Goal: Task Accomplishment & Management: Use online tool/utility

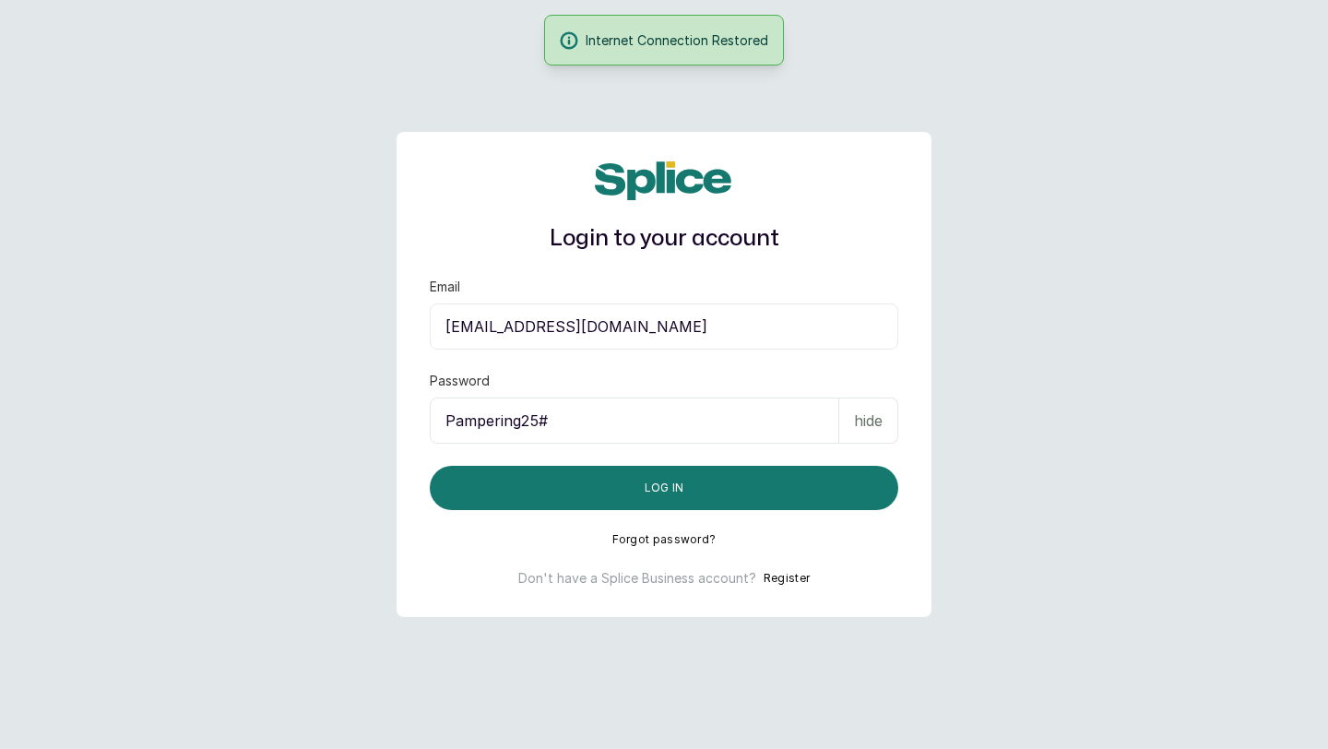
click at [608, 329] on input "spapamperingathome@gmail.com" at bounding box center [664, 327] width 469 height 46
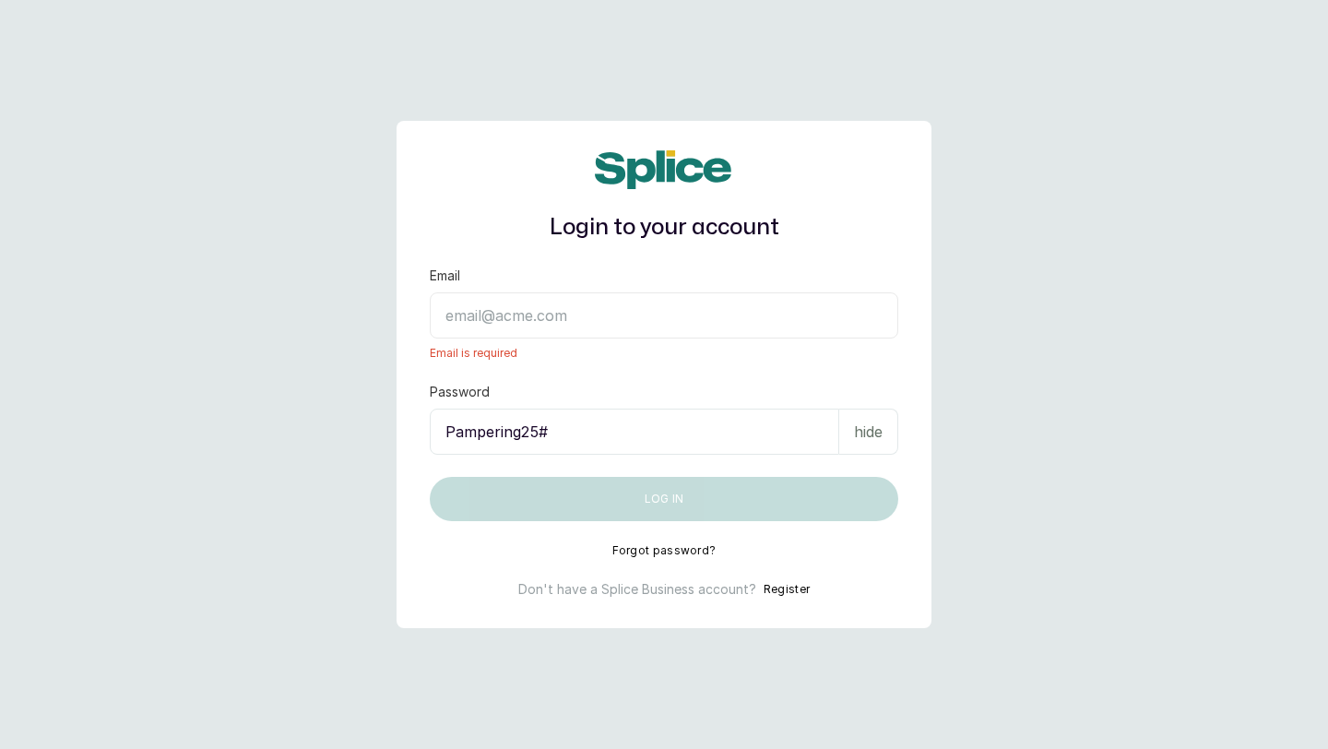
type input "layo@withsplice.com"
type input "$plicE@2022"
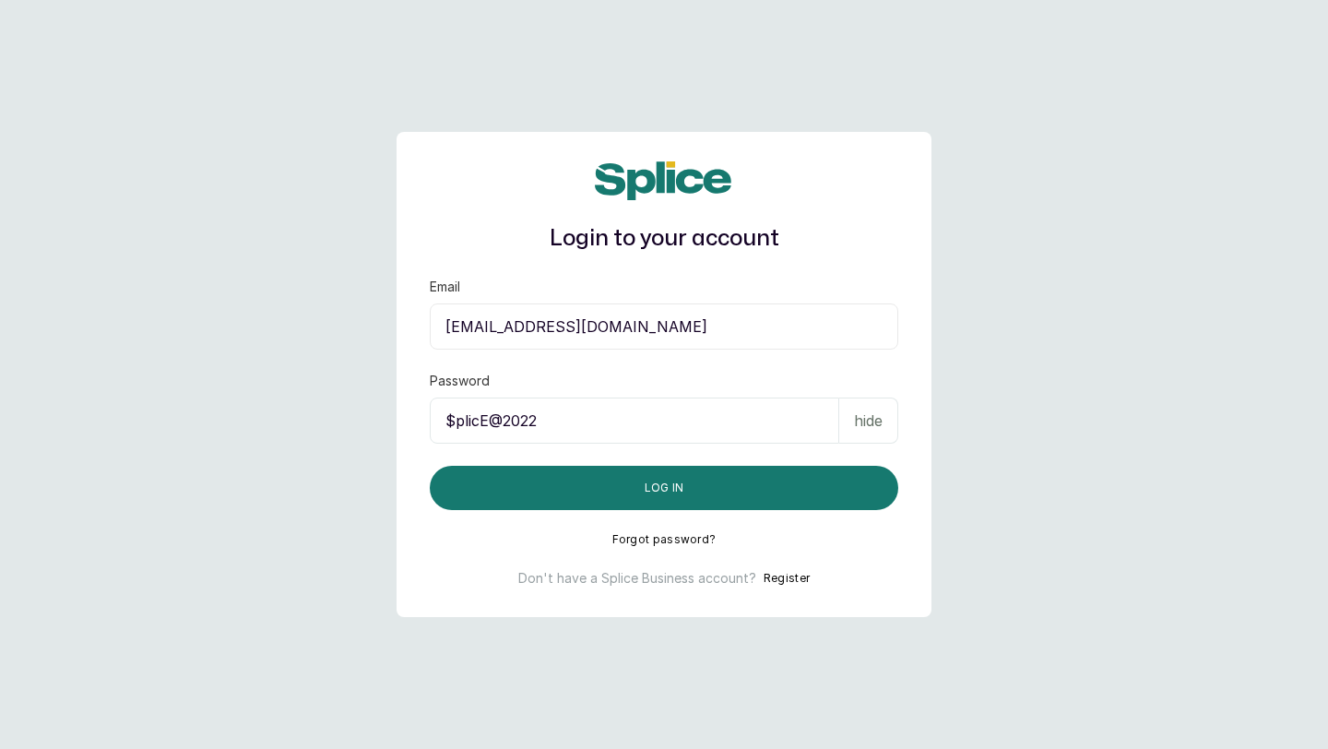
click at [545, 420] on input "$plicE@2022" at bounding box center [635, 421] width 410 height 46
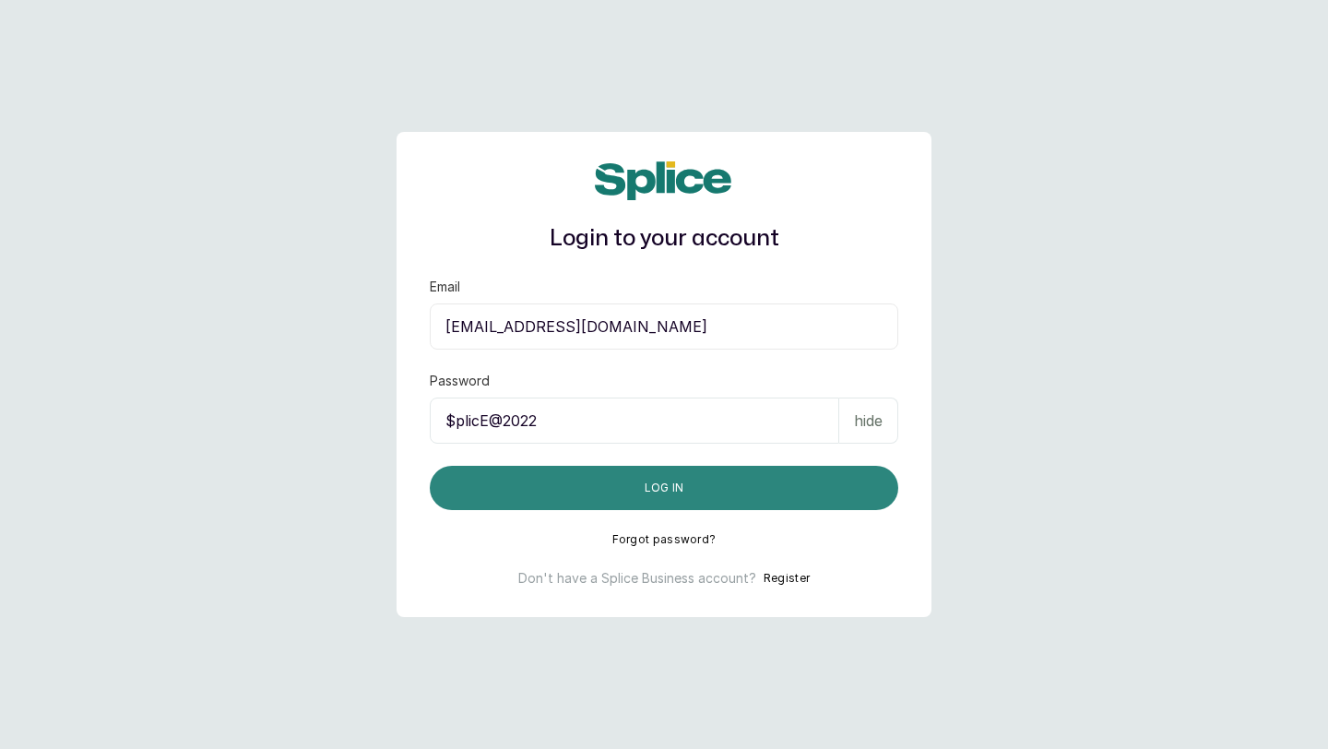
click at [782, 480] on button "Log in" at bounding box center [664, 488] width 469 height 44
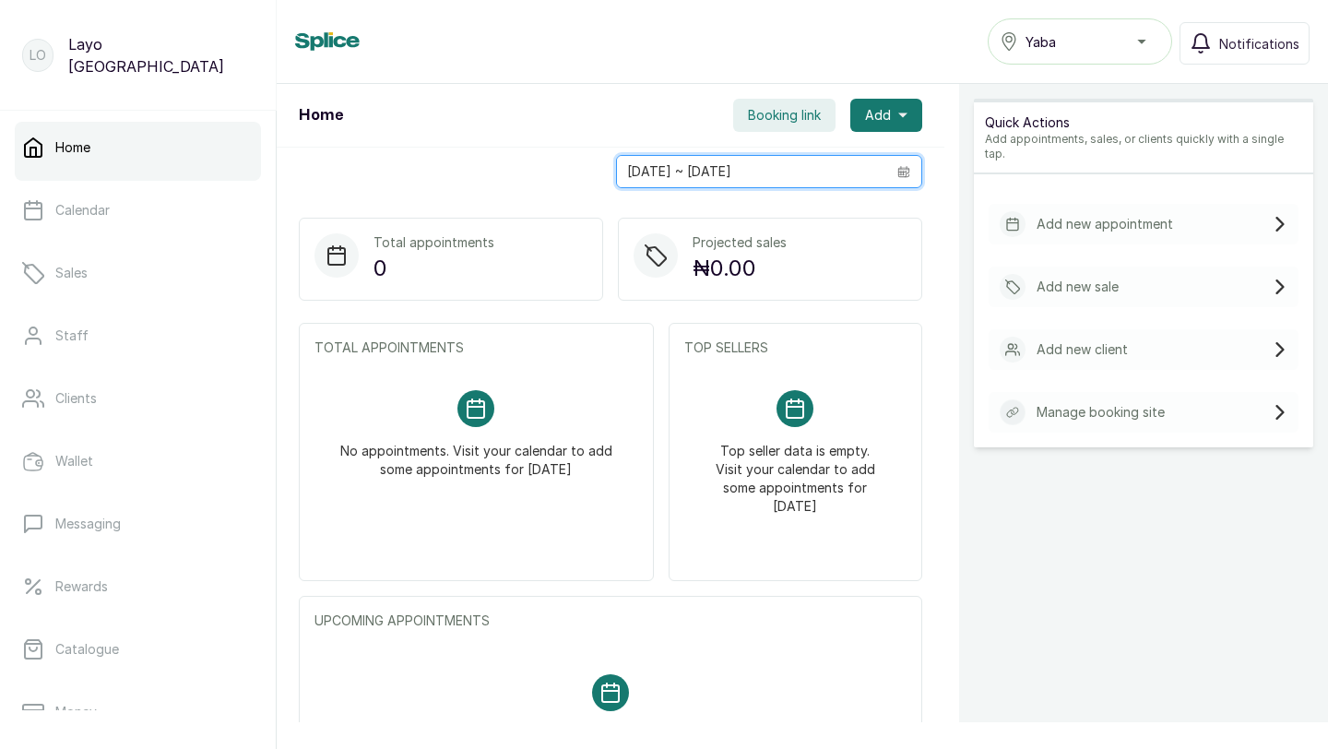
click at [754, 180] on input "[DATE] ~ [DATE]" at bounding box center [751, 171] width 269 height 31
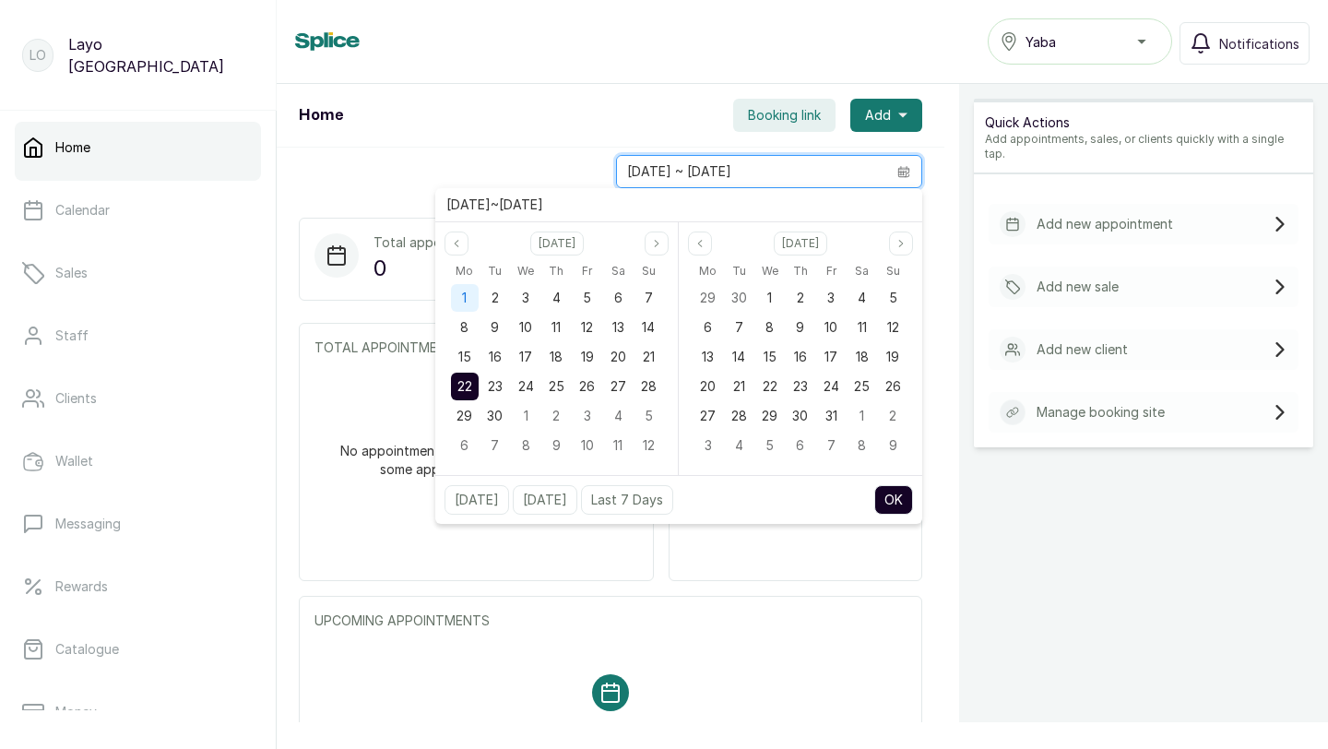
click at [466, 294] on span "1" at bounding box center [464, 298] width 5 height 16
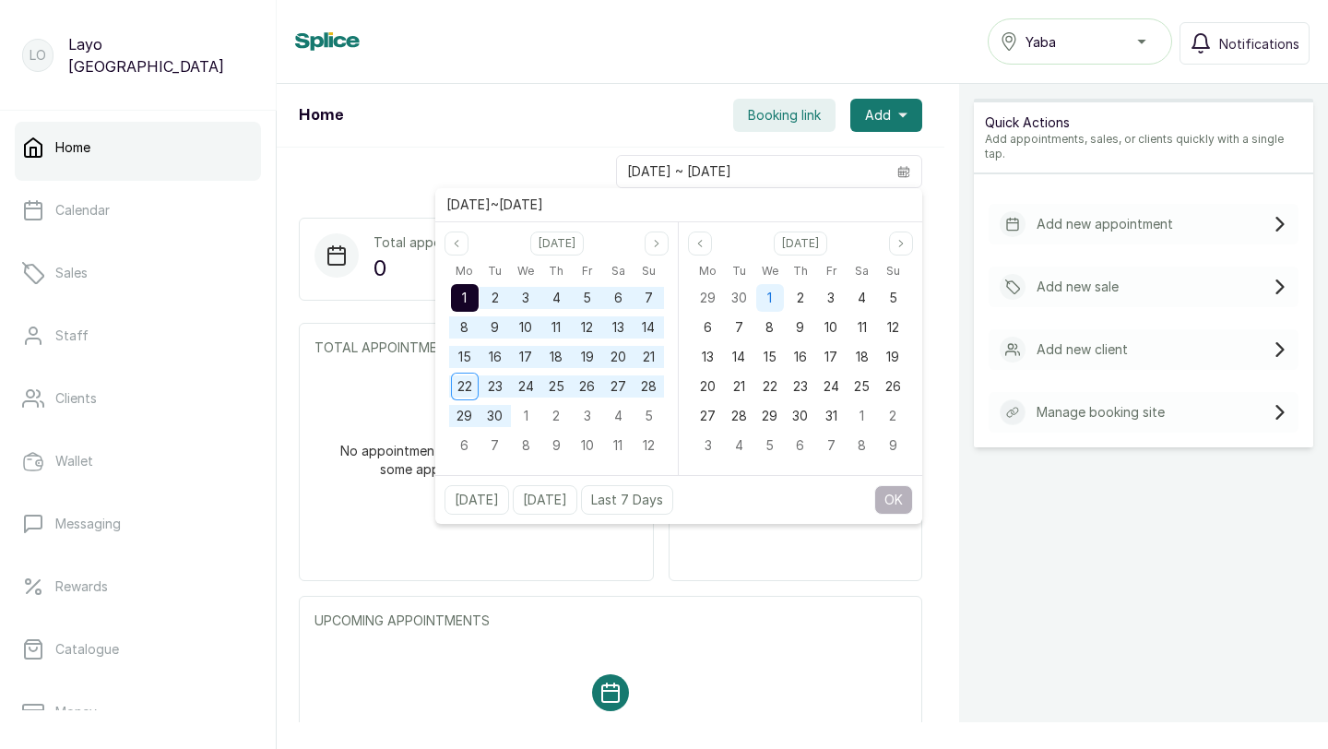
click at [771, 297] on span "1" at bounding box center [770, 298] width 5 height 16
click at [895, 494] on button "OK" at bounding box center [894, 500] width 39 height 30
type input "[DATE] ~ [DATE]"
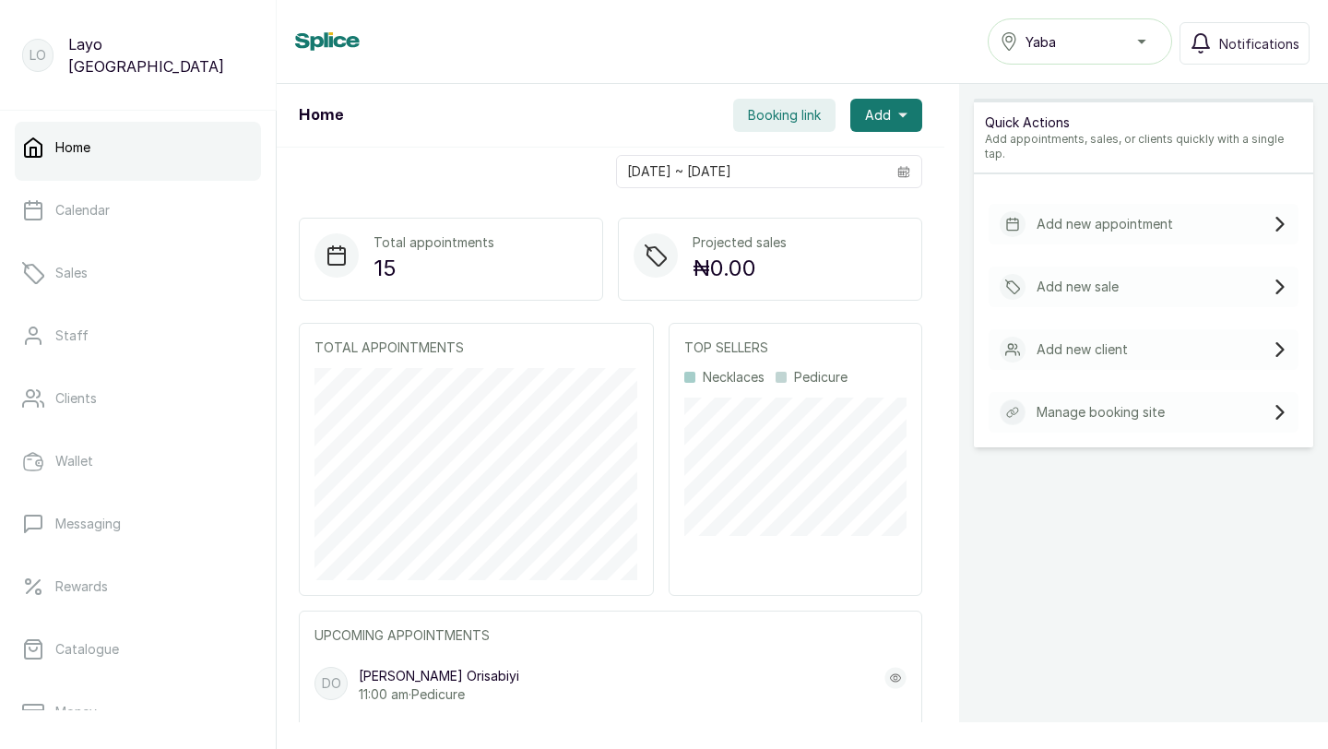
click at [1144, 40] on div "Yaba" at bounding box center [1080, 41] width 161 height 22
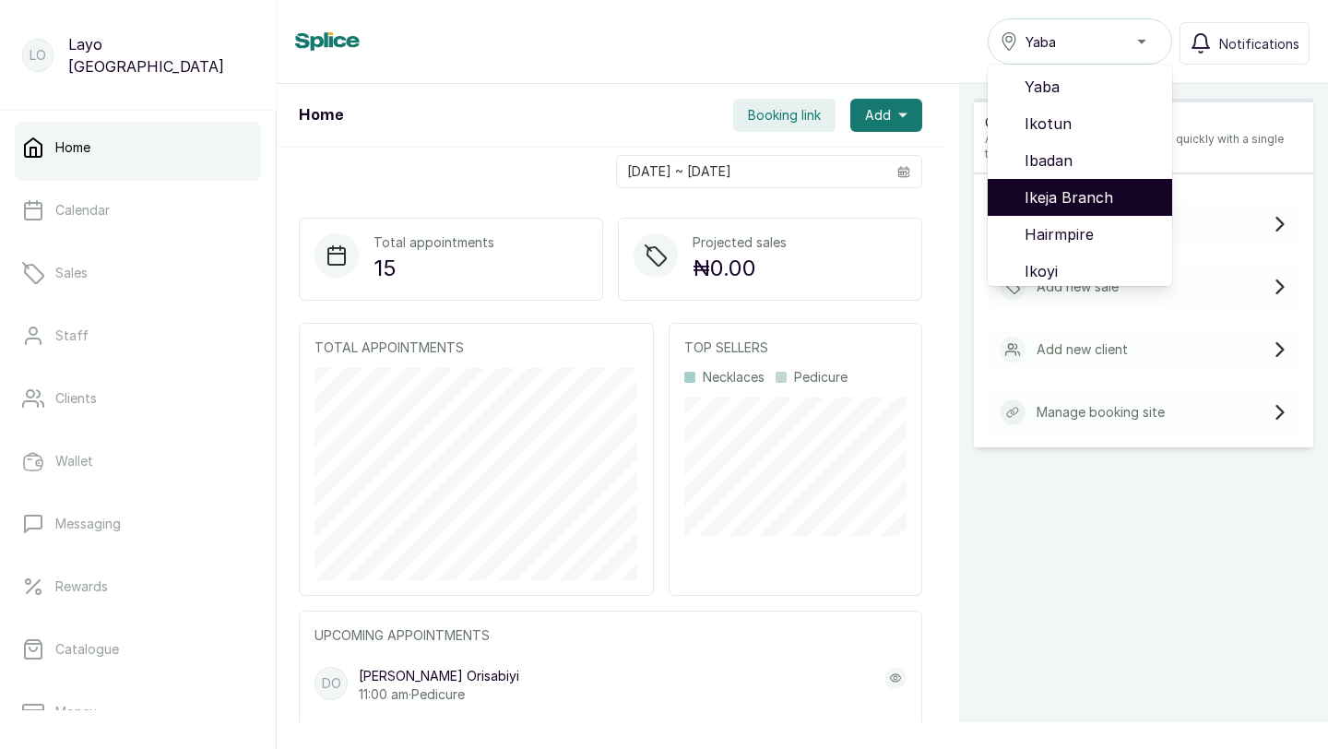
scroll to position [118, 0]
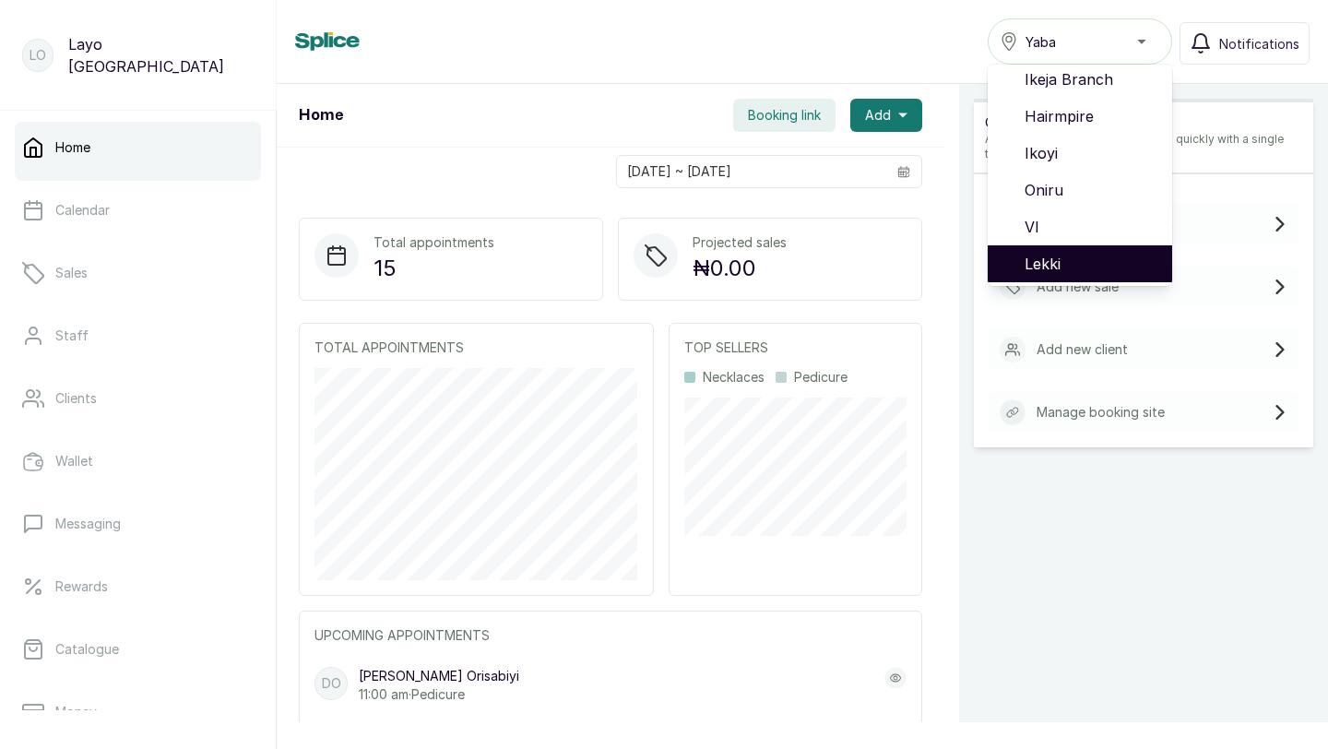
click at [1087, 251] on li "Lekki" at bounding box center [1080, 263] width 185 height 37
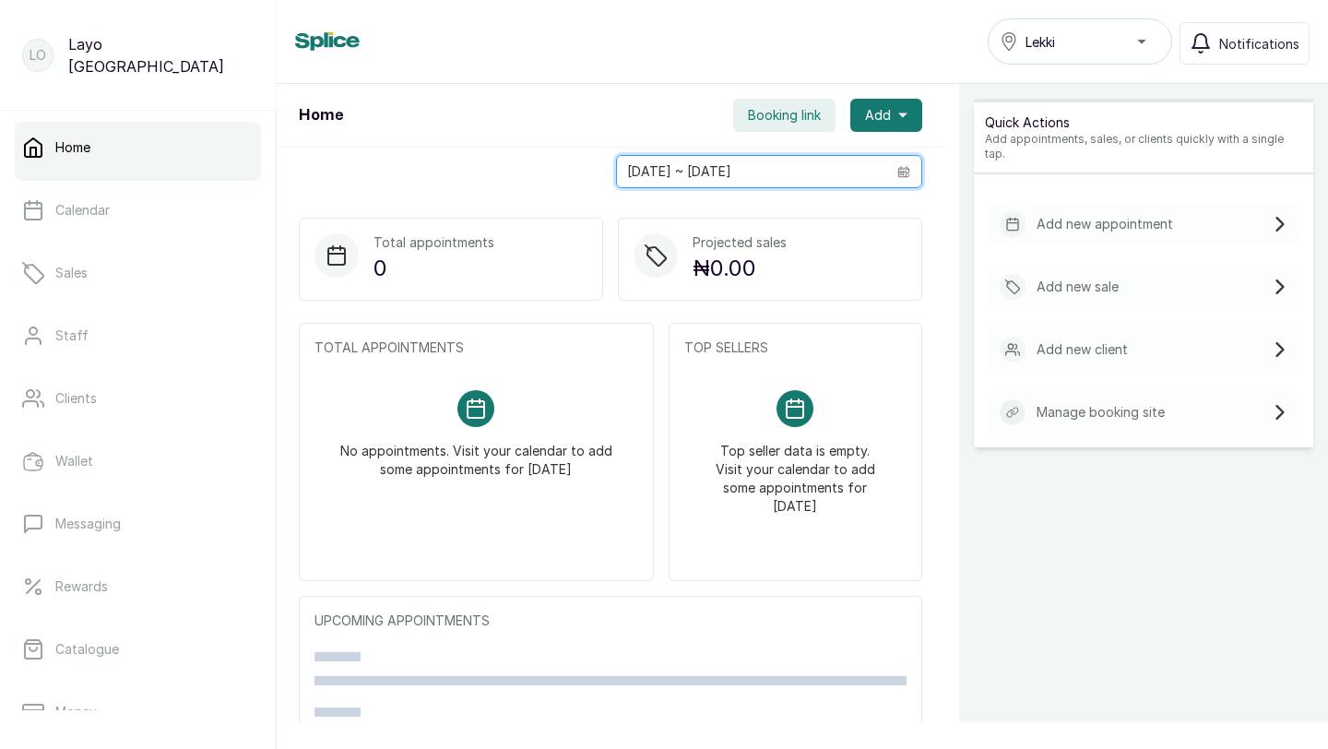
click at [755, 174] on input "[DATE] ~ [DATE]" at bounding box center [751, 171] width 269 height 31
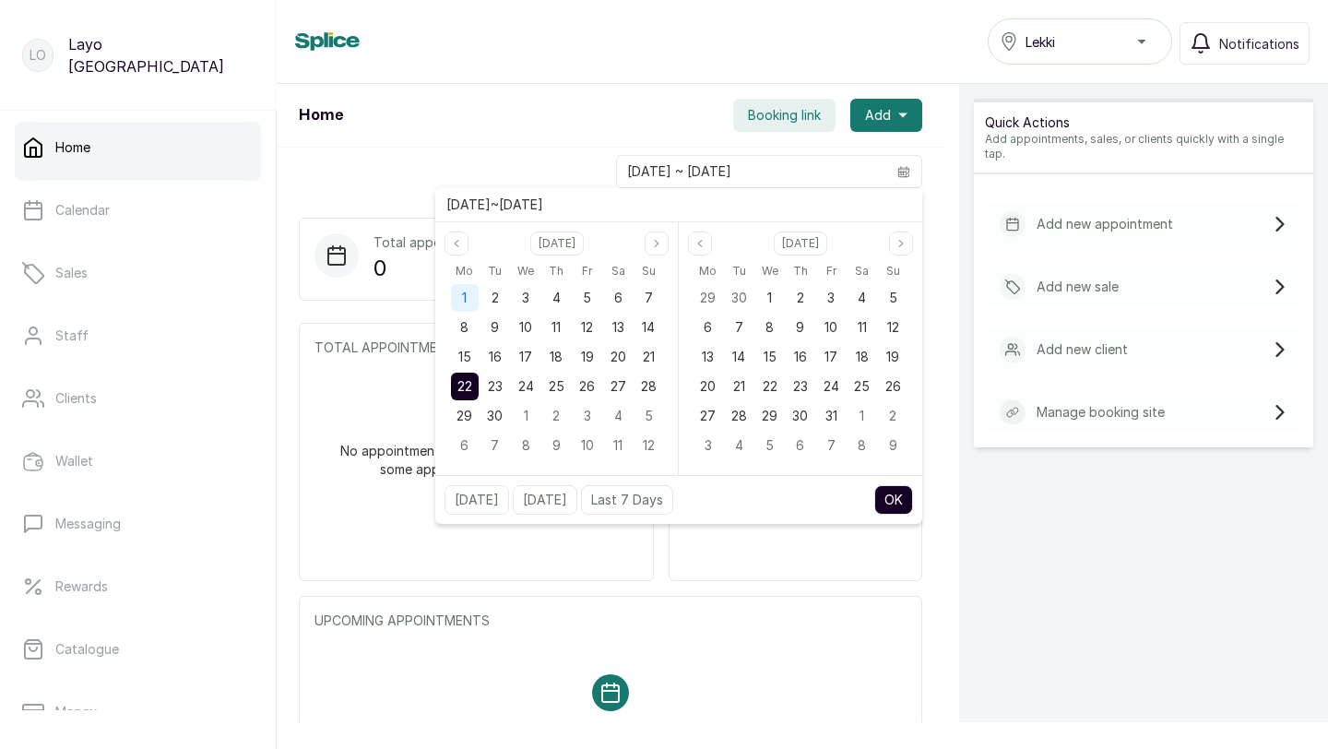
click at [468, 304] on div "1" at bounding box center [465, 298] width 28 height 28
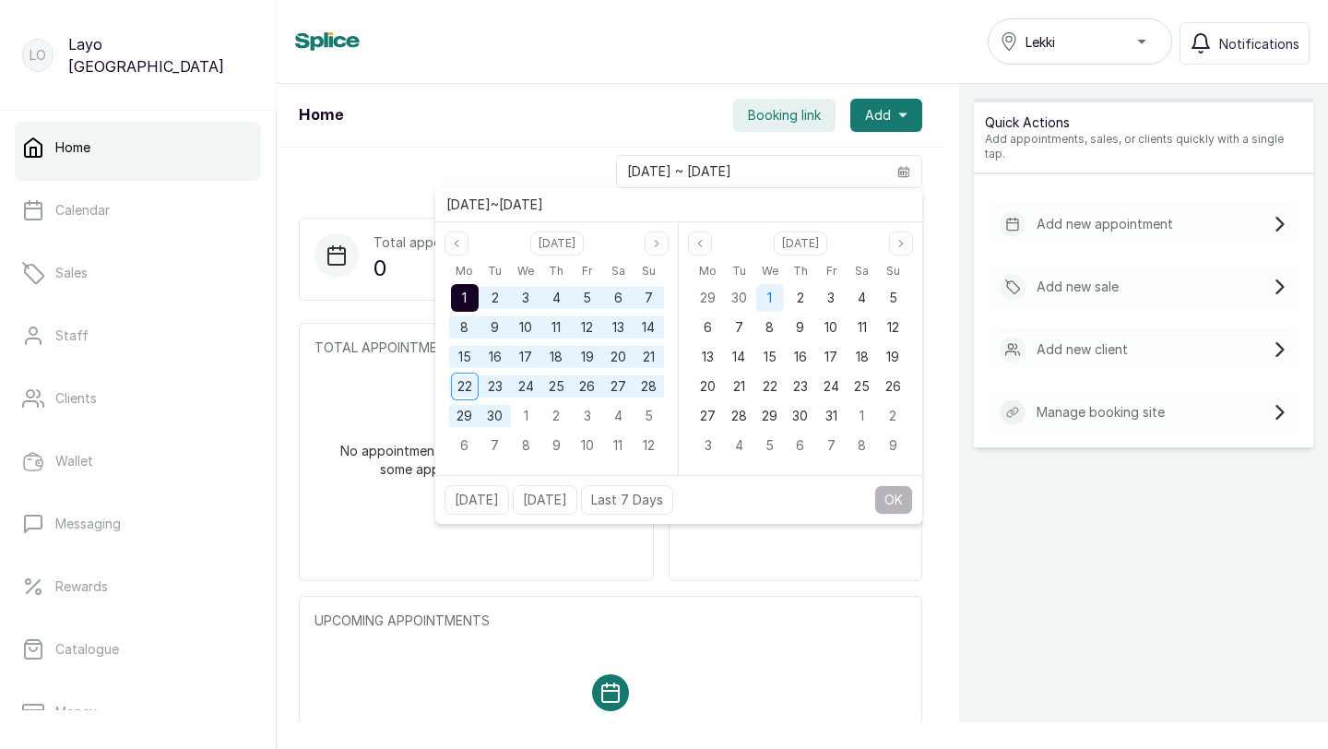
click at [772, 294] on span "1" at bounding box center [770, 298] width 5 height 16
click at [884, 501] on button "OK" at bounding box center [894, 500] width 39 height 30
type input "[DATE] ~ [DATE]"
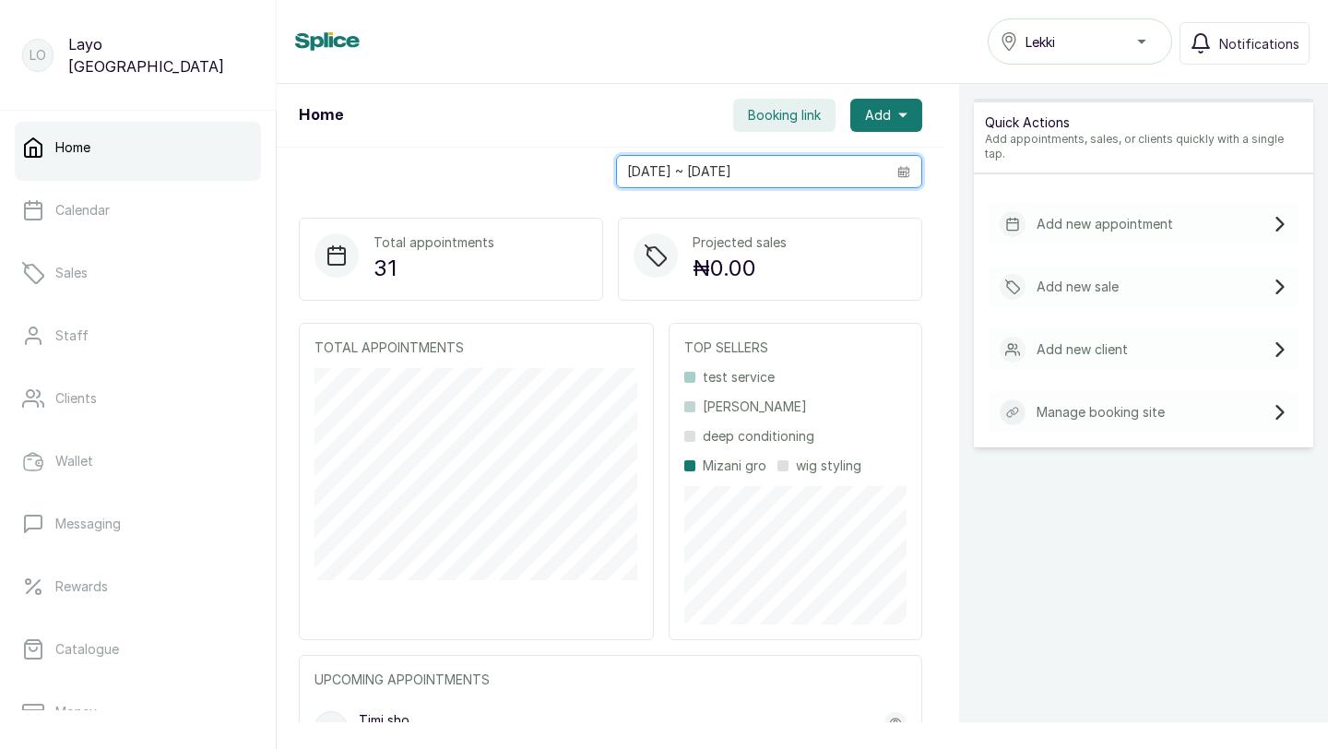
click at [782, 183] on input "[DATE] ~ [DATE]" at bounding box center [751, 171] width 269 height 31
click at [552, 140] on div "Home Booking link Add" at bounding box center [611, 116] width 668 height 64
click at [785, 122] on span "Booking link" at bounding box center [784, 115] width 73 height 18
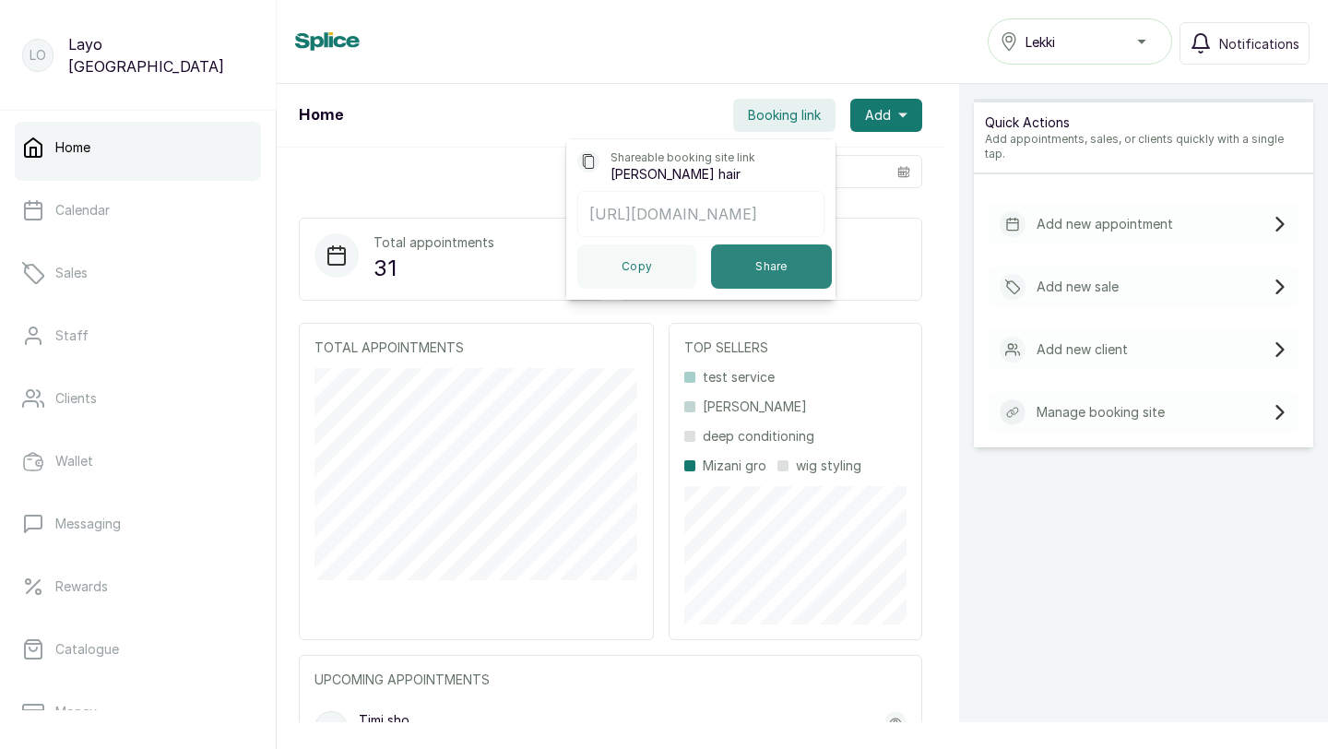
click at [744, 272] on button "Share" at bounding box center [771, 266] width 121 height 44
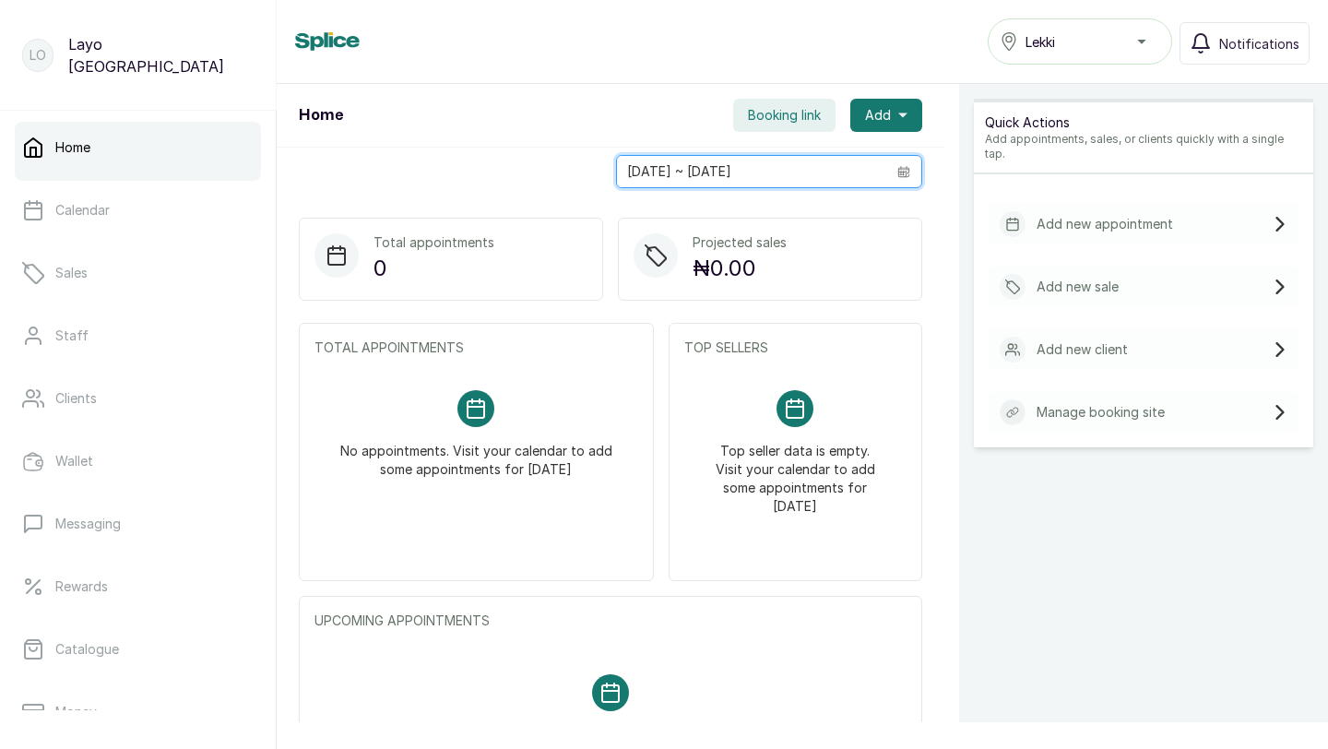
click at [795, 172] on input "[DATE] ~ [DATE]" at bounding box center [751, 171] width 269 height 31
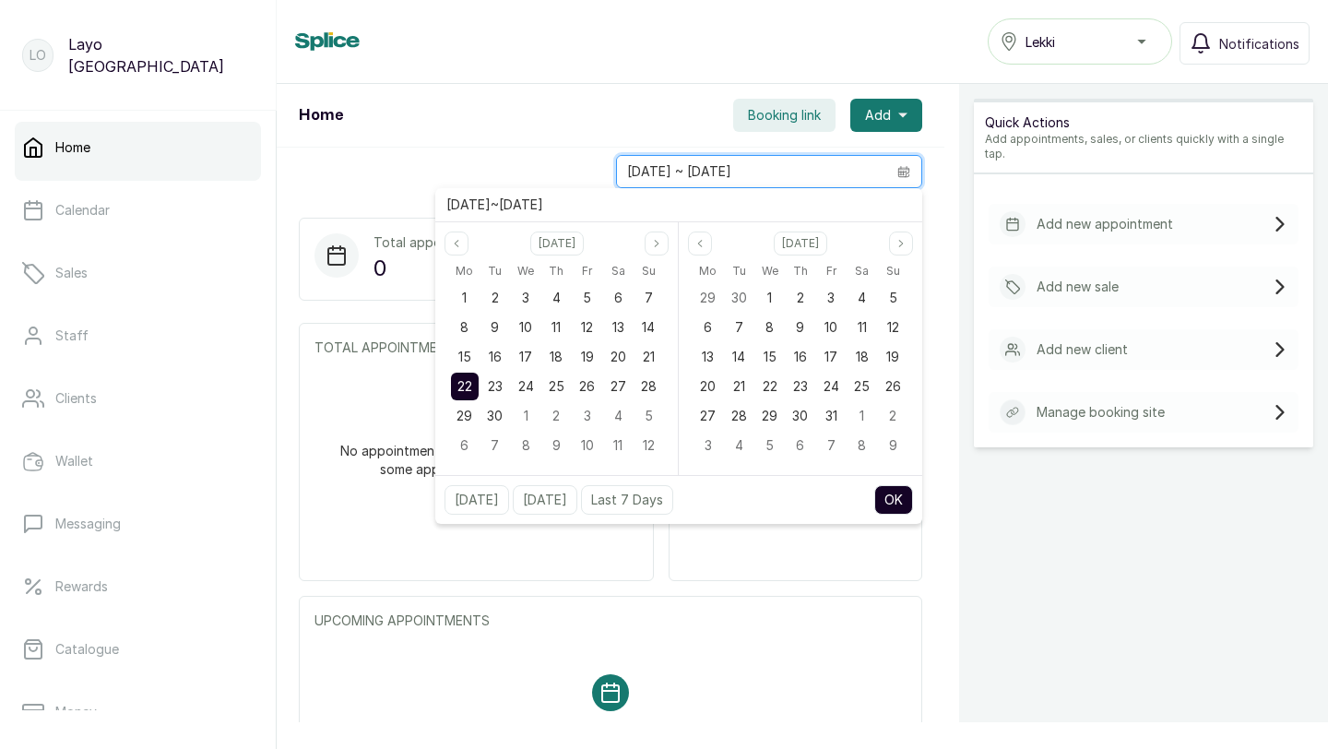
click at [707, 173] on input "[DATE] ~ [DATE]" at bounding box center [751, 171] width 269 height 31
click at [466, 298] on span "1" at bounding box center [464, 298] width 5 height 16
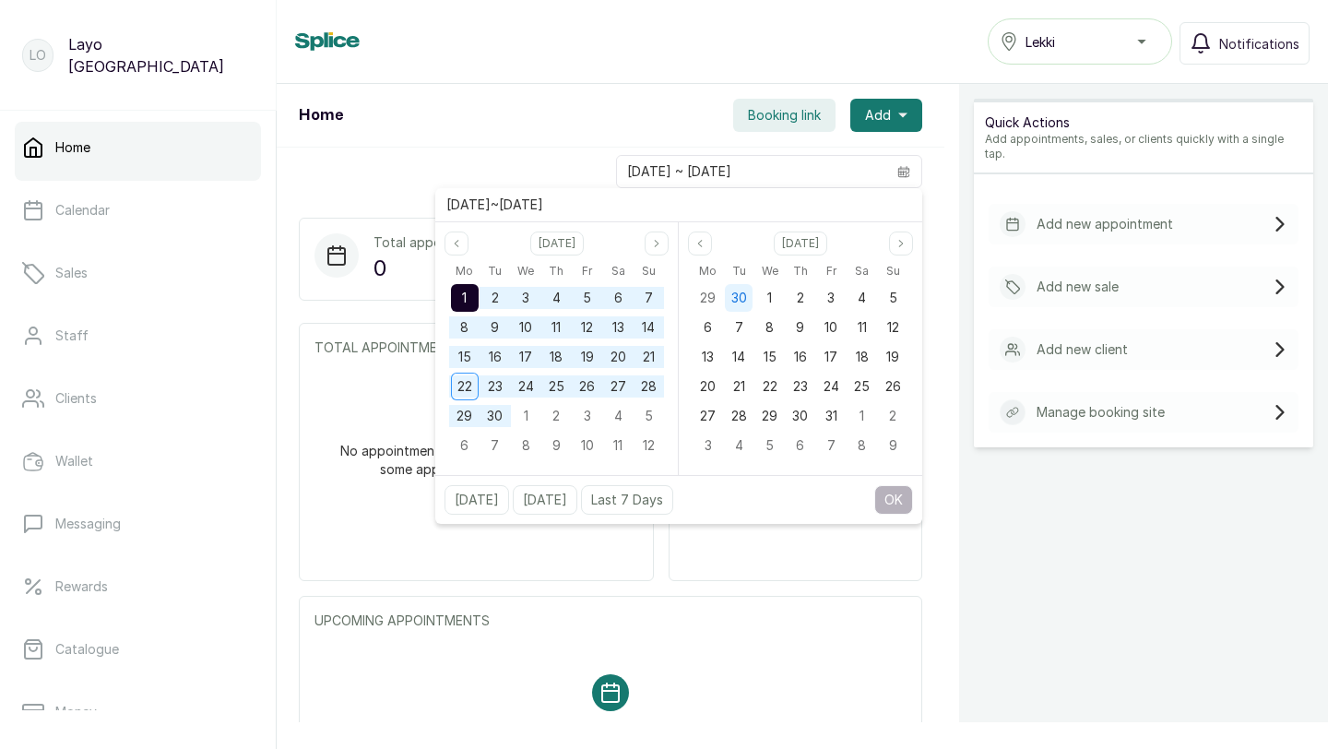
click at [735, 297] on span "30" at bounding box center [740, 298] width 16 height 16
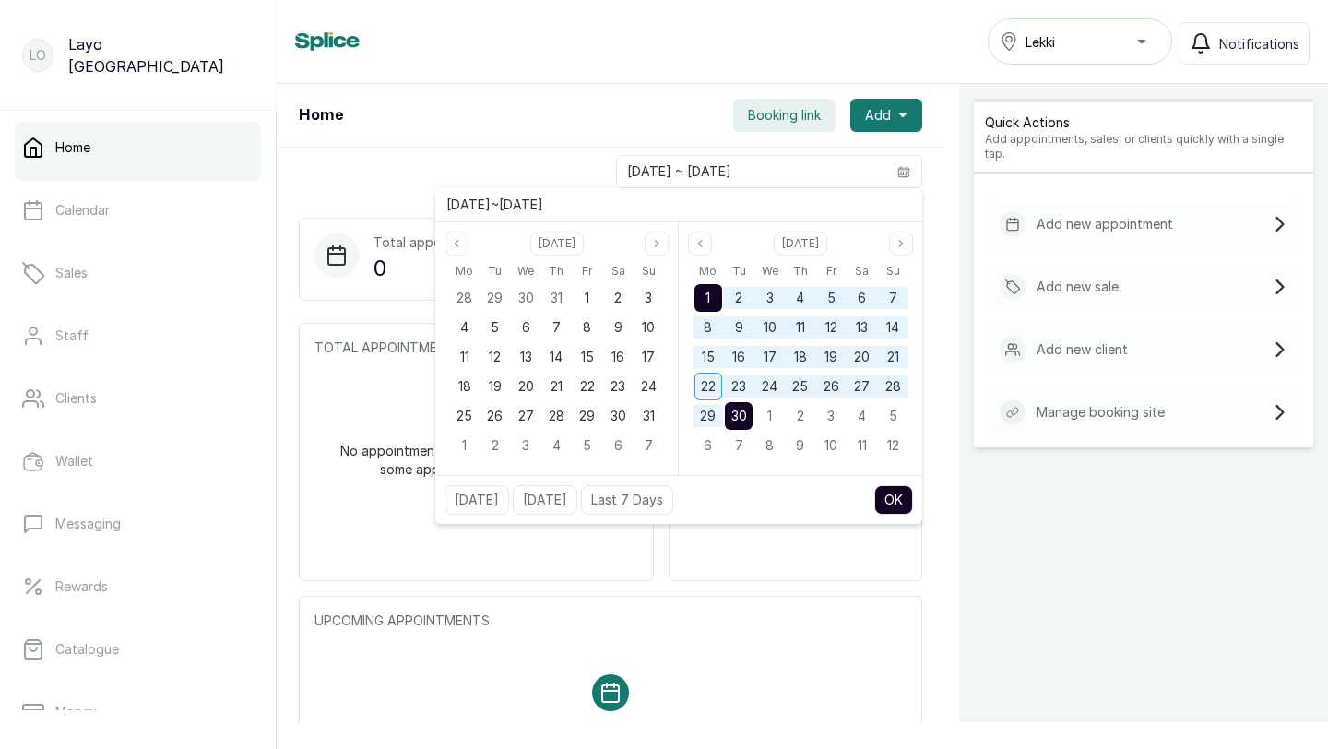
click at [888, 498] on button "OK" at bounding box center [894, 500] width 39 height 30
type input "01/09/2025 ~ 30/09/2025"
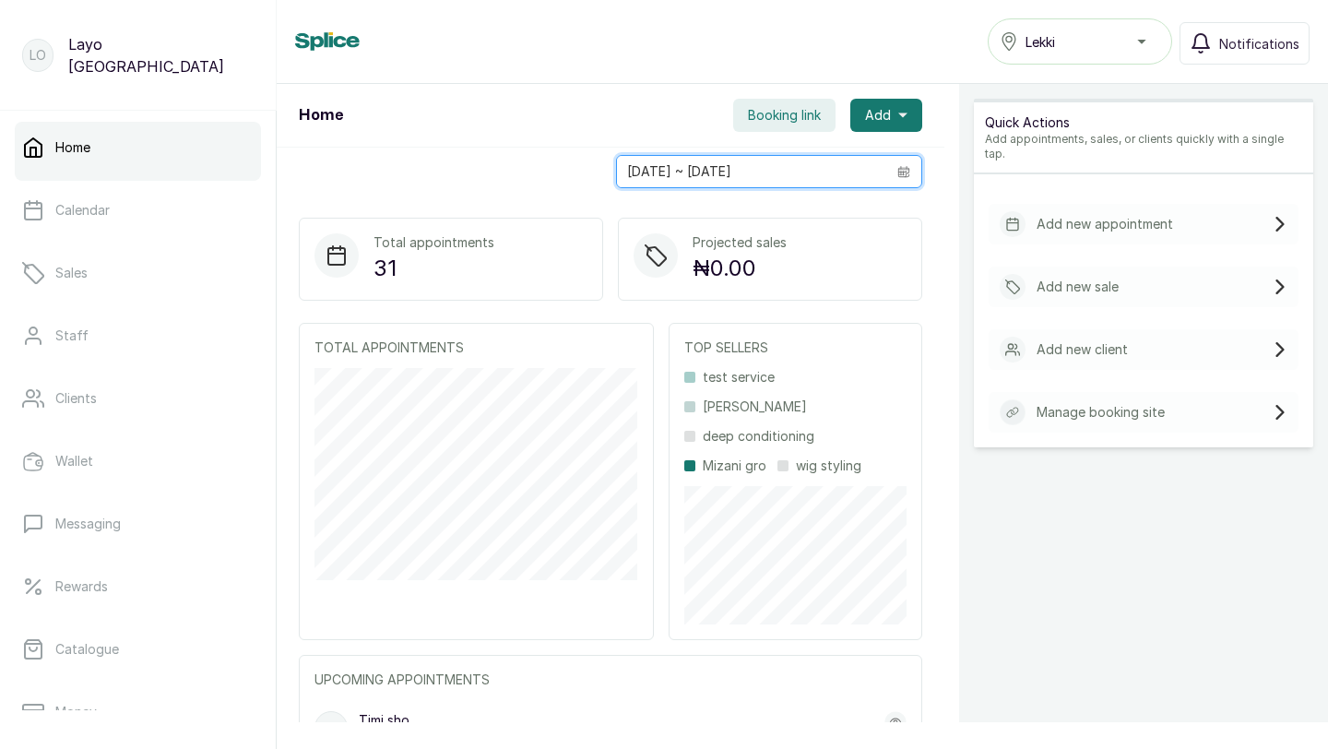
click at [721, 164] on input "01/09/2025 ~ 30/09/2025" at bounding box center [751, 171] width 269 height 31
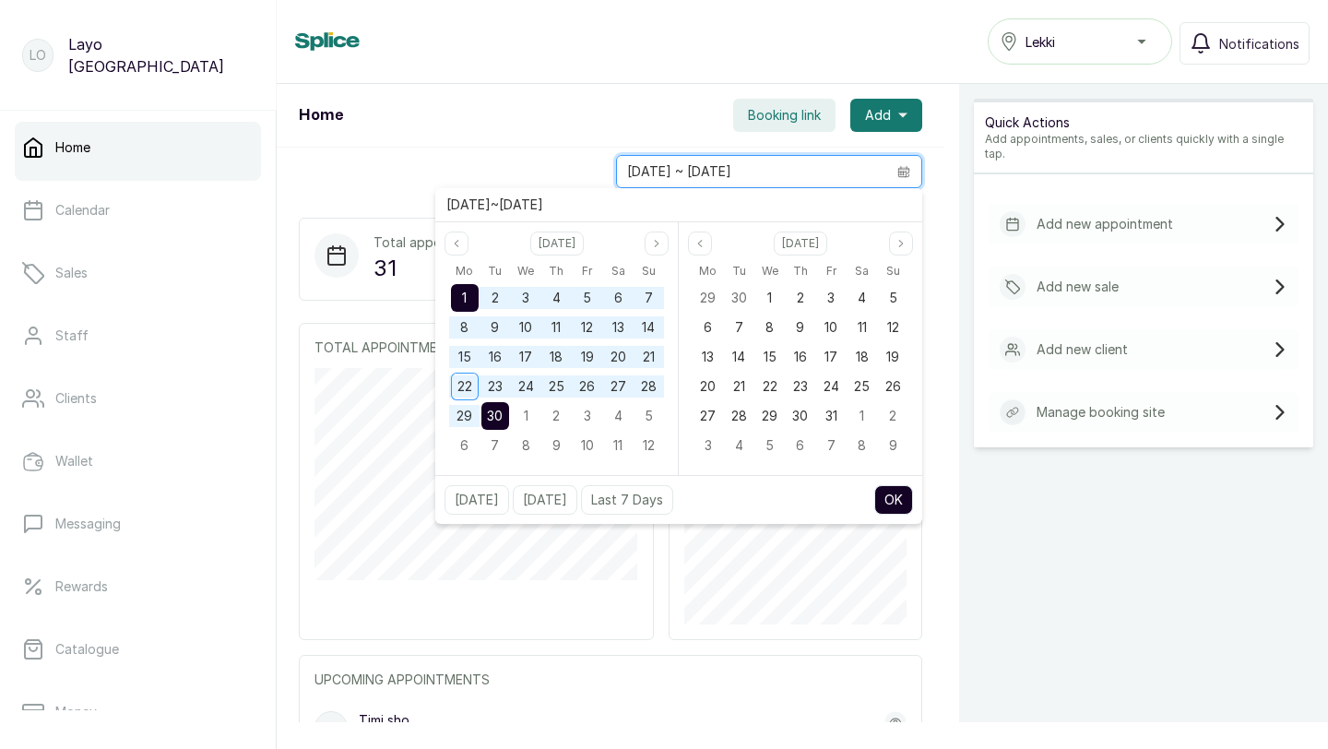
click at [415, 167] on div "01/09/2025 ~ 30/09/2025" at bounding box center [611, 172] width 668 height 48
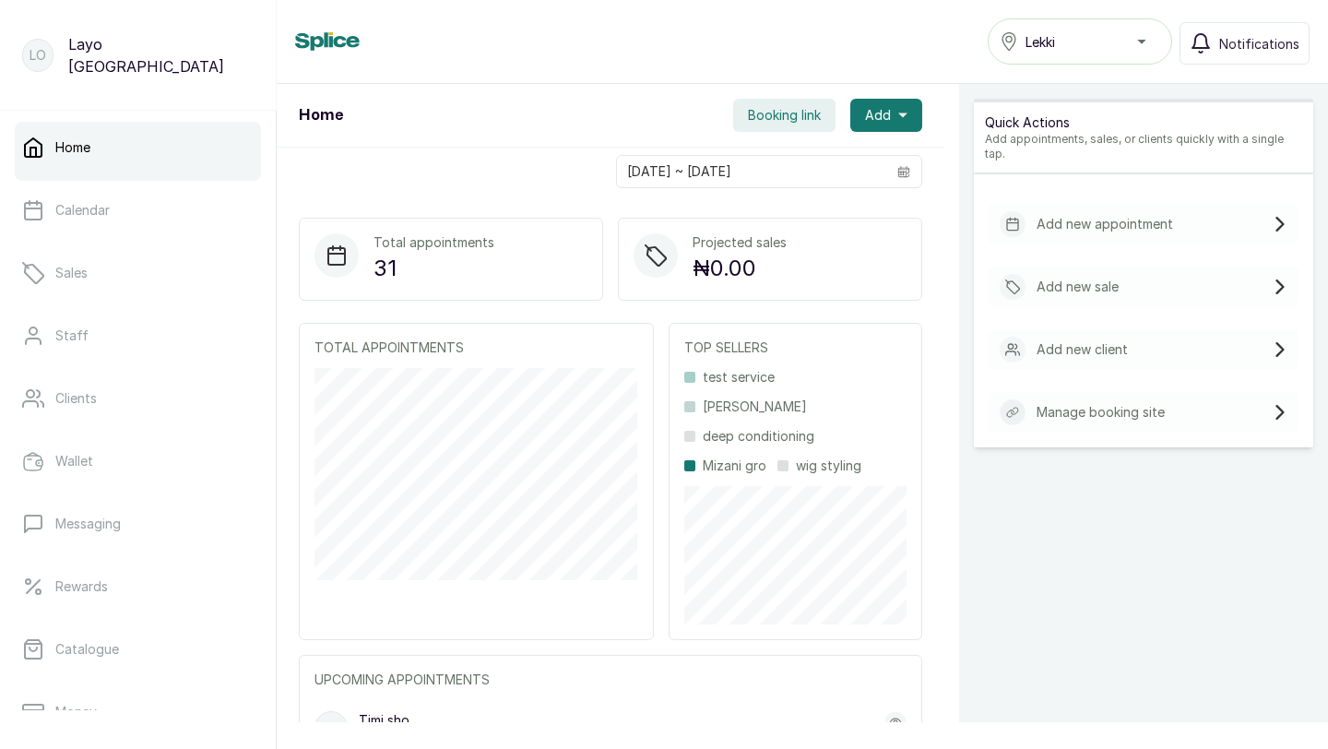
click at [804, 111] on span "Booking link" at bounding box center [784, 115] width 73 height 18
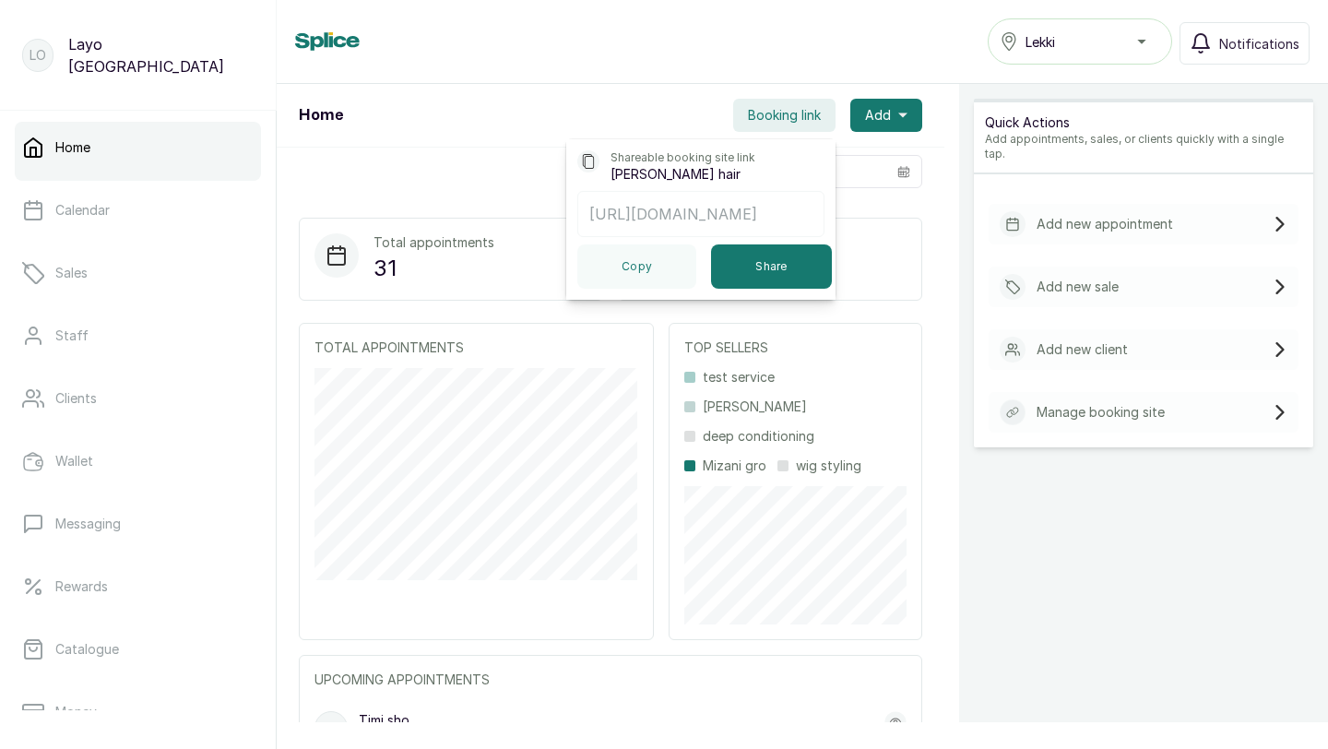
click at [776, 208] on p "https://app.withsplice.com/s/hairmpire" at bounding box center [701, 214] width 223 height 22
click at [813, 218] on p "https://app.withsplice.com/s/hairmpire" at bounding box center [701, 214] width 223 height 22
click at [765, 256] on button "Share" at bounding box center [771, 266] width 121 height 44
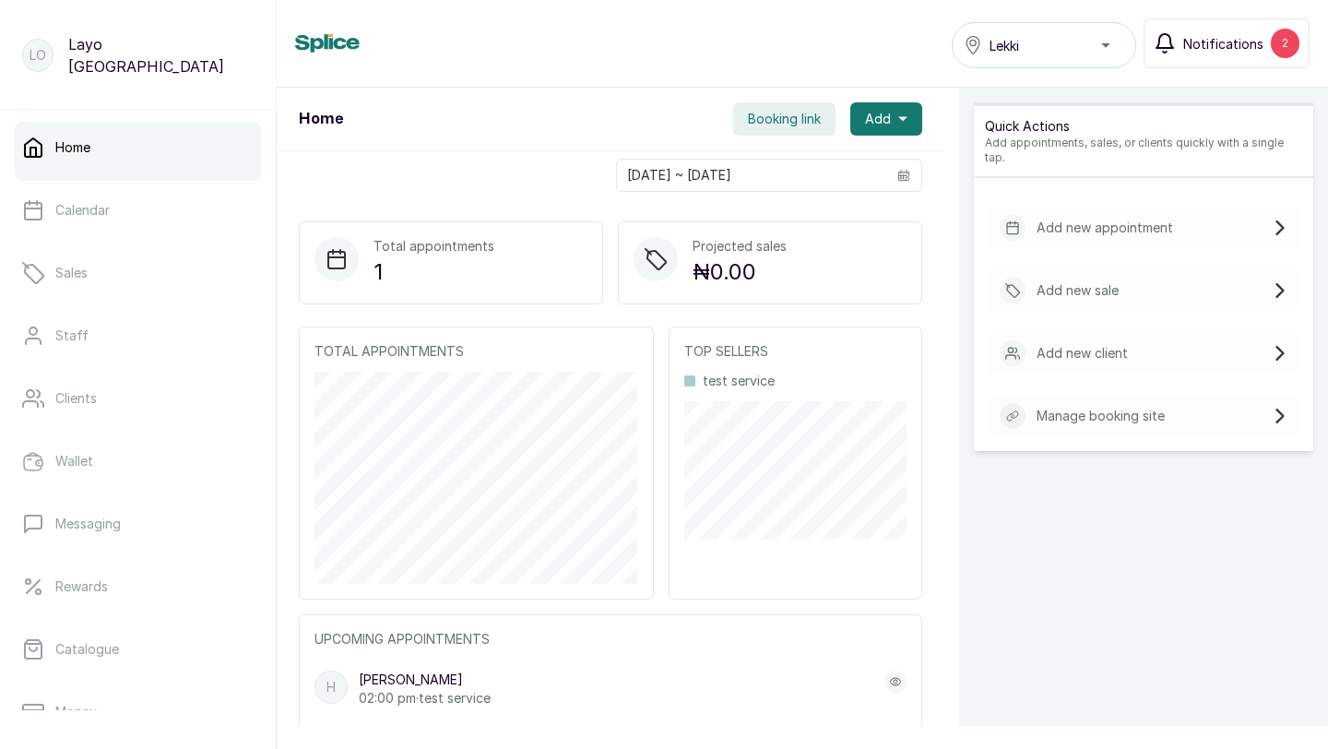
click at [1245, 40] on span "Notifications" at bounding box center [1224, 43] width 80 height 19
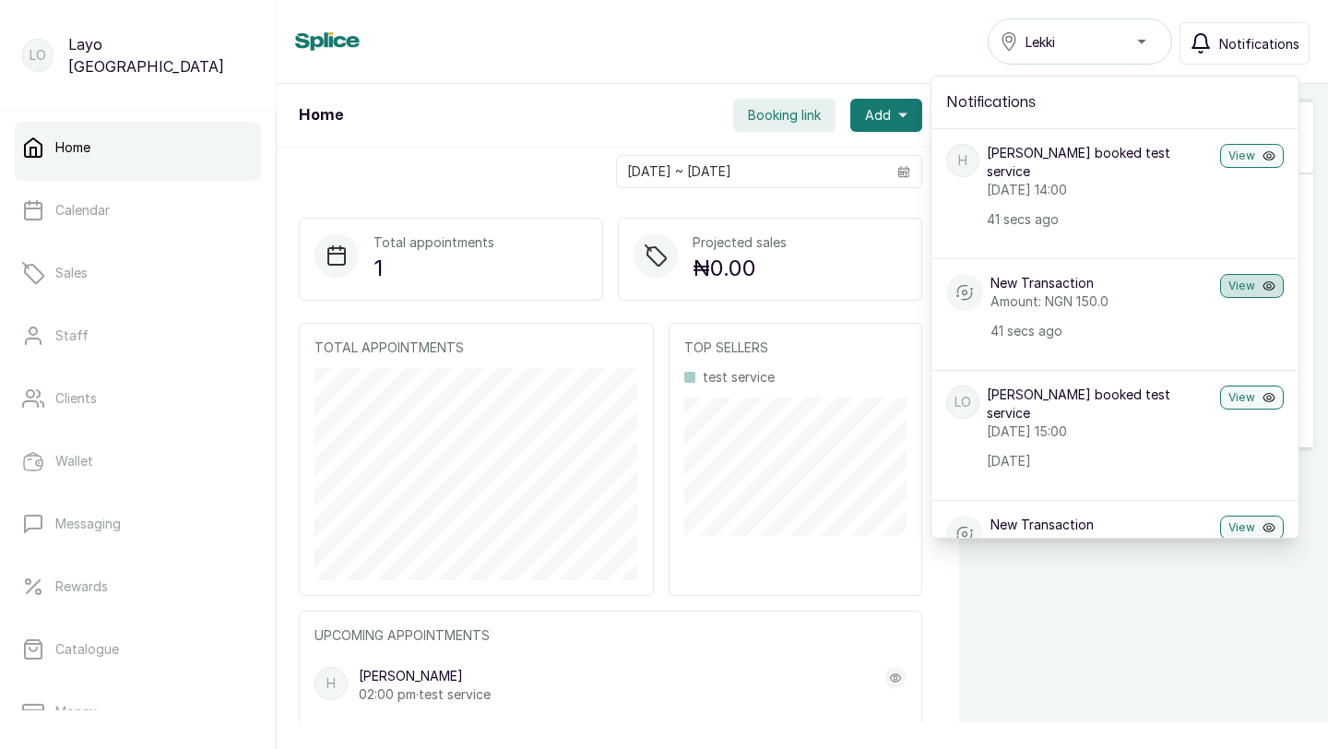
click at [1261, 274] on button "View" at bounding box center [1253, 286] width 64 height 24
